Goal: Task Accomplishment & Management: Manage account settings

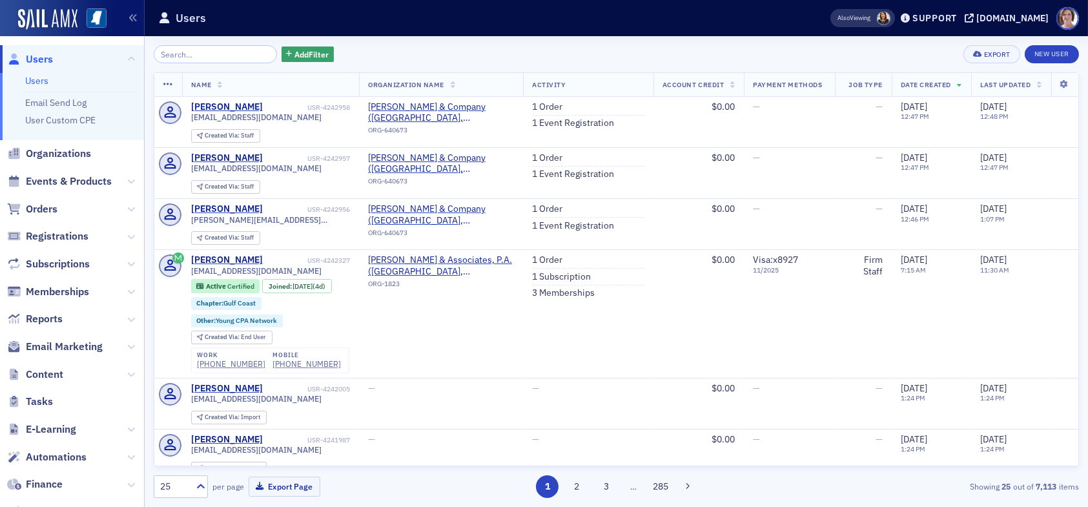
click at [43, 57] on span "Users" at bounding box center [39, 59] width 27 height 14
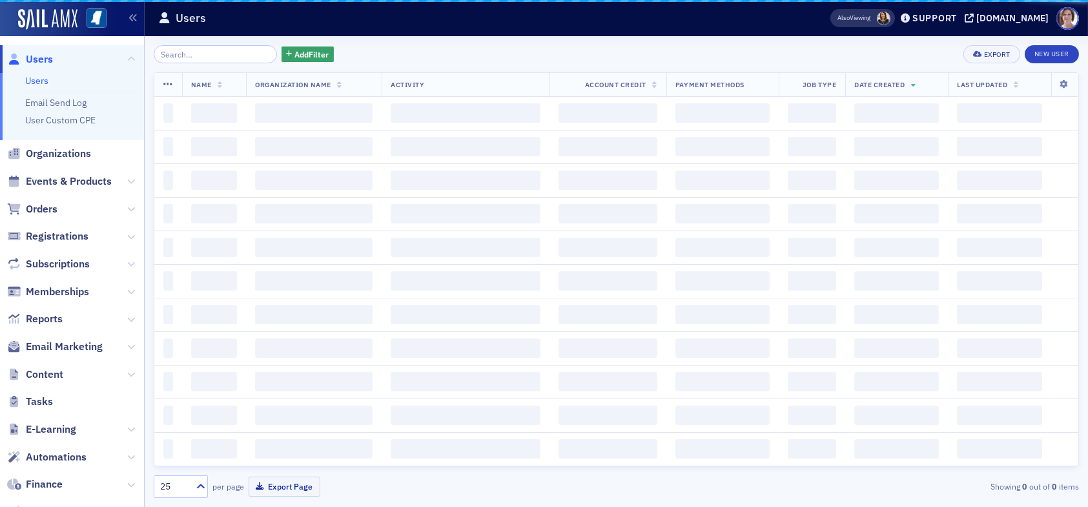
click at [215, 56] on input "search" at bounding box center [215, 54] width 123 height 18
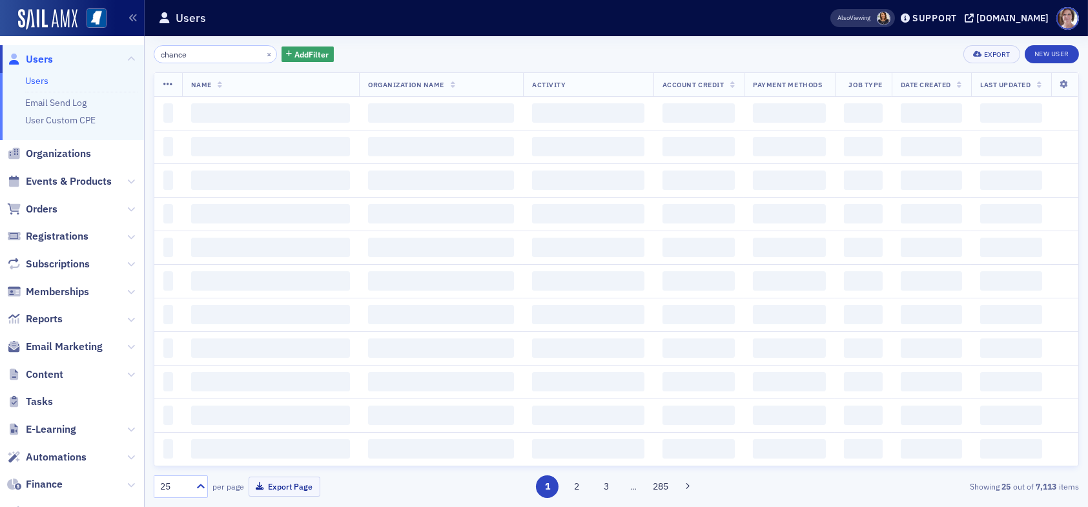
type input "chance"
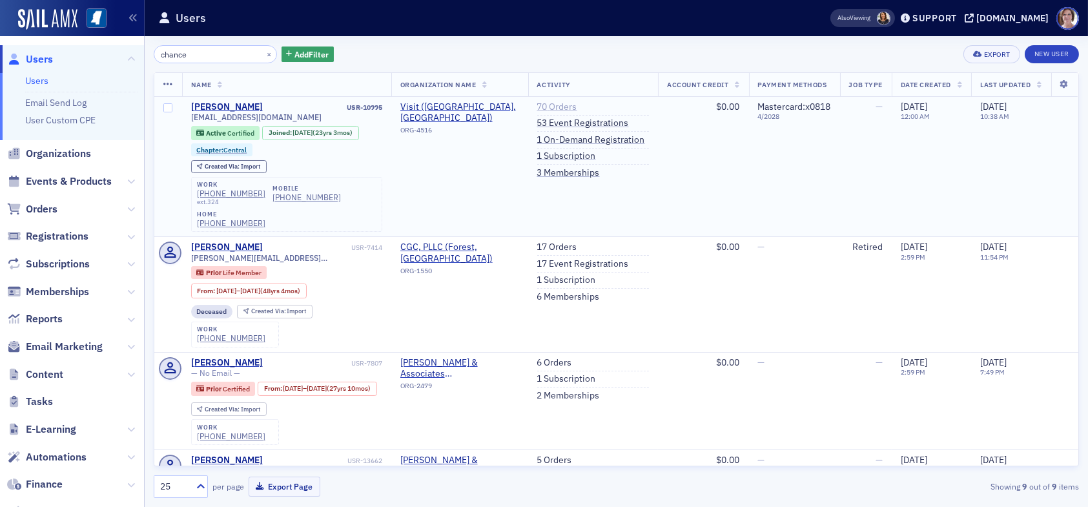
click at [557, 101] on link "70 Orders" at bounding box center [557, 107] width 40 height 12
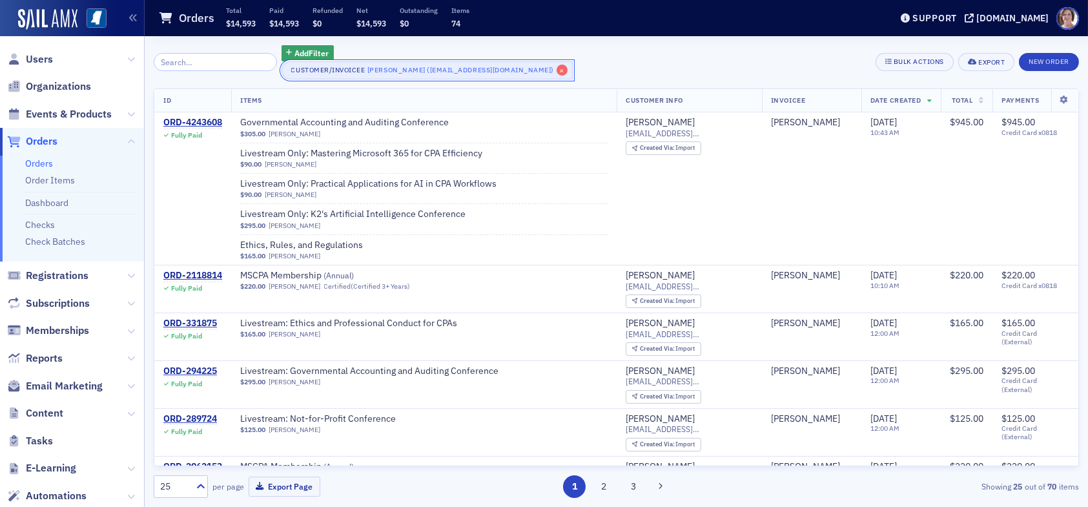
click at [557, 70] on span "×" at bounding box center [563, 71] width 12 height 12
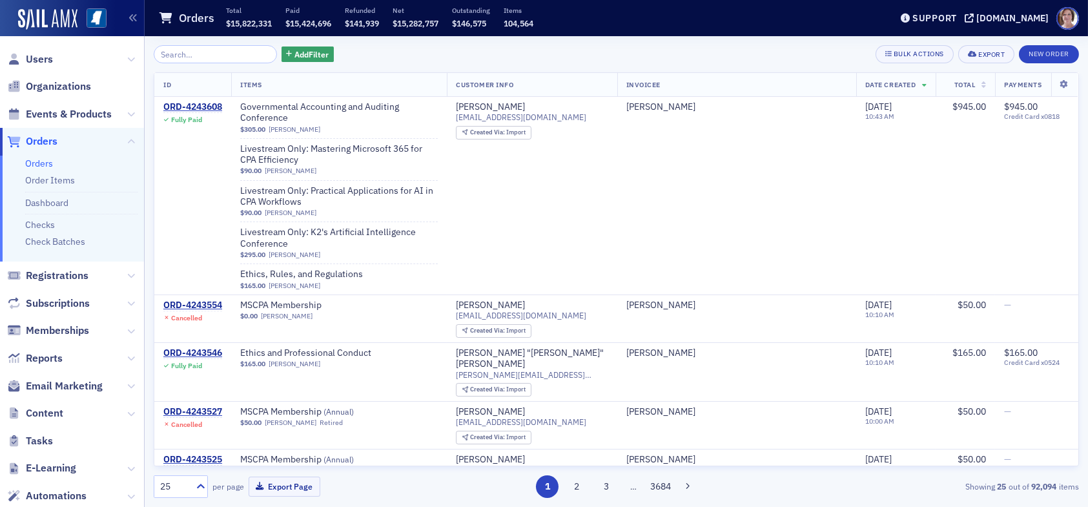
click at [398, 57] on div "Add Filter Bulk Actions Export New Order" at bounding box center [616, 54] width 925 height 18
